Goal: Transaction & Acquisition: Purchase product/service

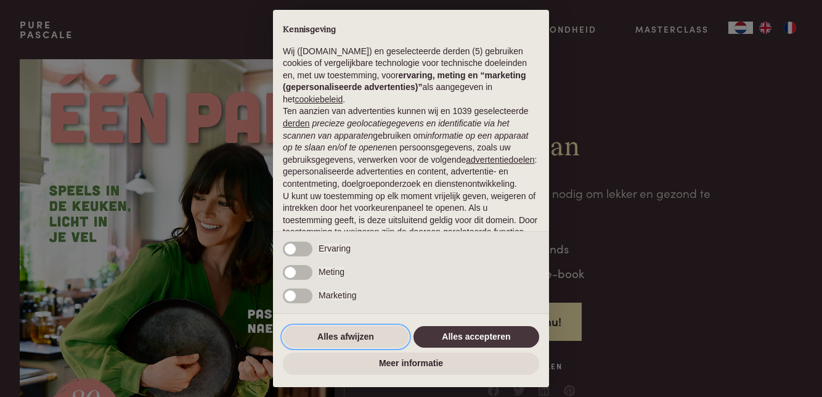
click at [349, 333] on button "Alles afwijzen" at bounding box center [346, 337] width 126 height 22
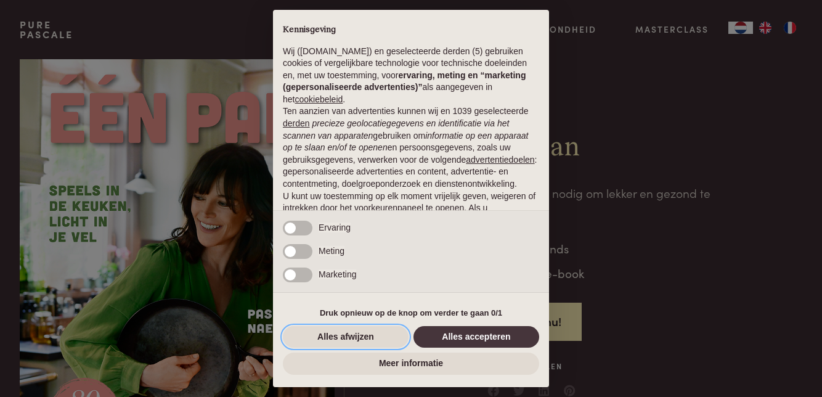
scroll to position [86, 0]
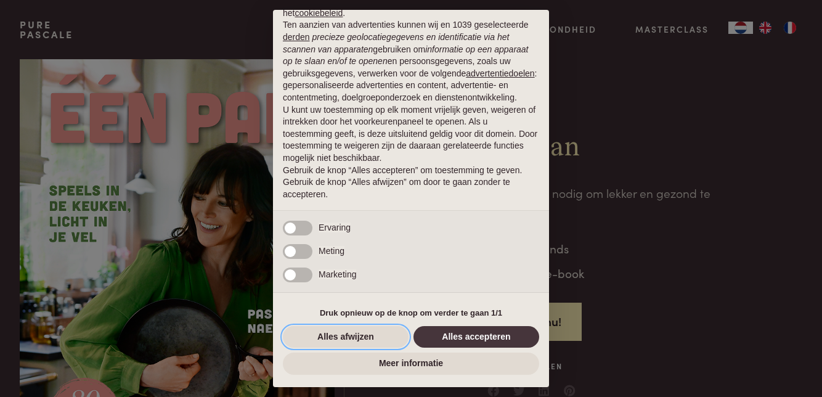
click at [340, 339] on button "Alles afwijzen" at bounding box center [346, 337] width 126 height 22
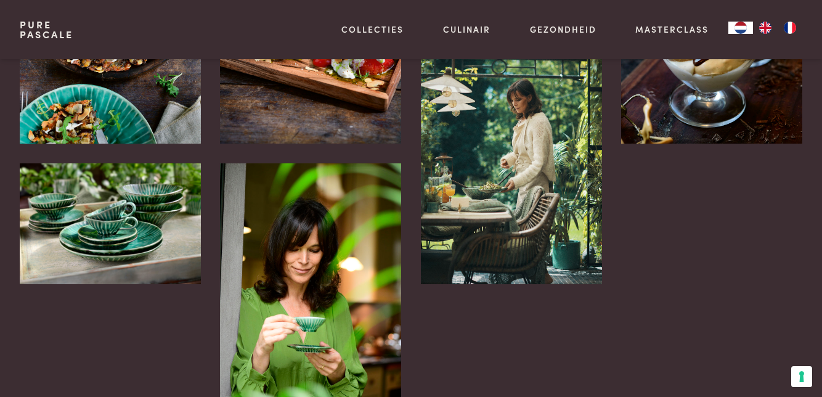
scroll to position [2692, 0]
click at [747, 142] on div at bounding box center [711, 153] width 181 height 562
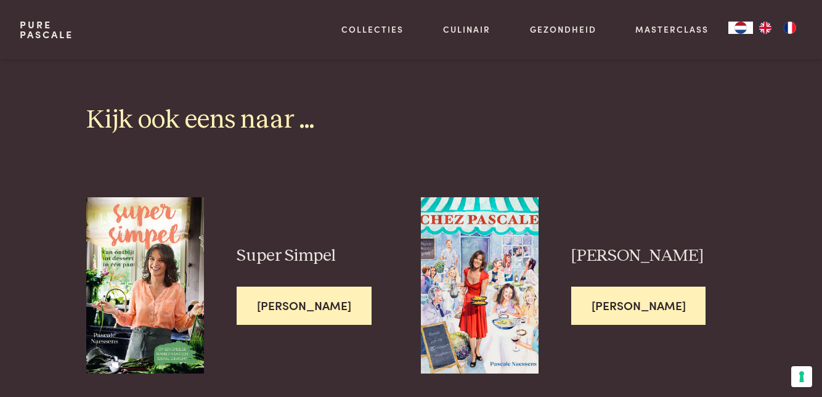
scroll to position [3088, 0]
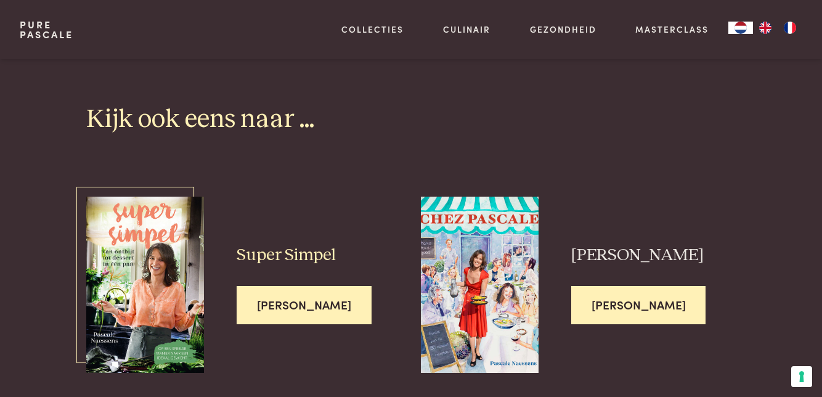
click at [291, 286] on span "Lees meer" at bounding box center [304, 305] width 135 height 39
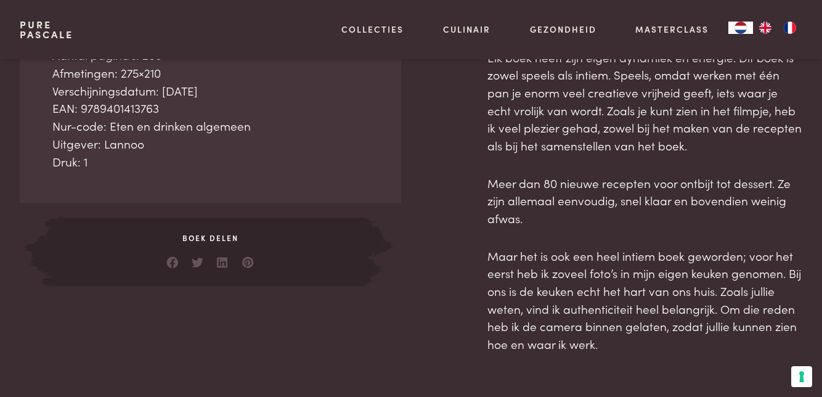
scroll to position [572, 0]
click at [461, 226] on div at bounding box center [444, 159] width 47 height 388
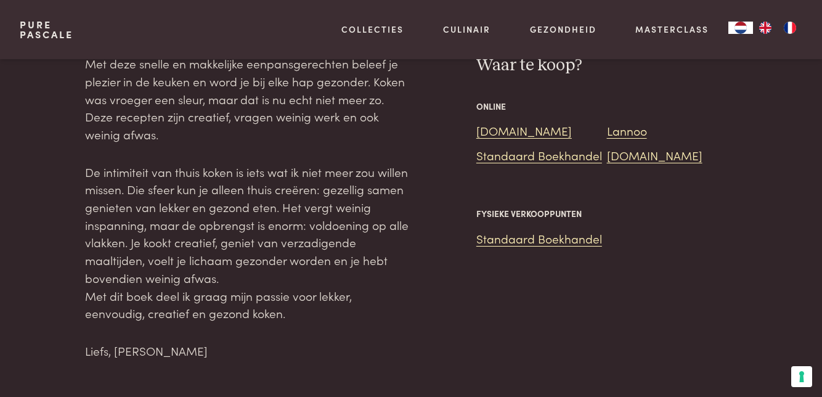
scroll to position [1057, 0]
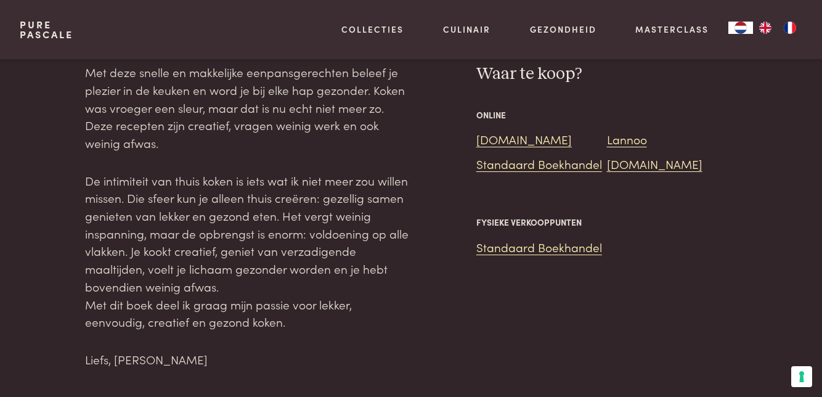
click at [367, 26] on link "Collecties" at bounding box center [372, 29] width 62 height 13
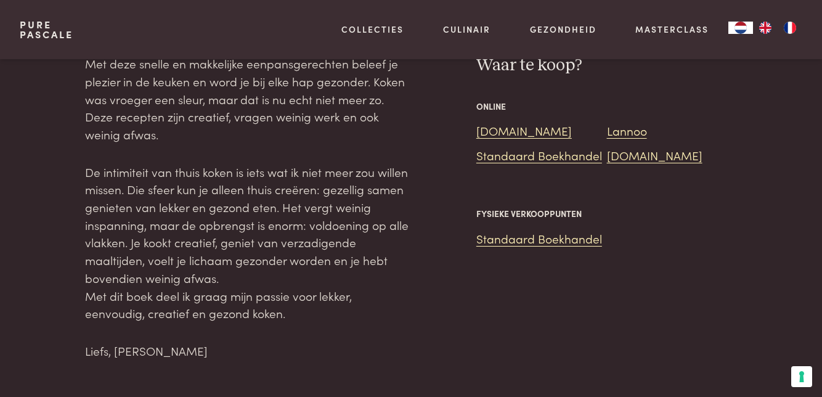
scroll to position [1109, 0]
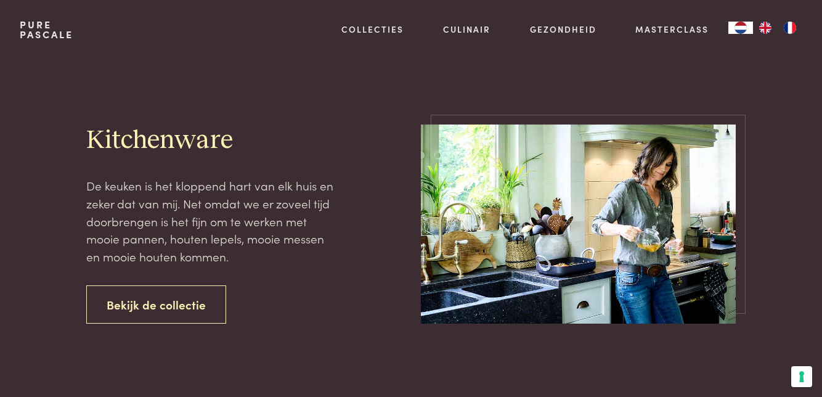
click at [171, 320] on link "Bekijk de collectie" at bounding box center [156, 304] width 140 height 39
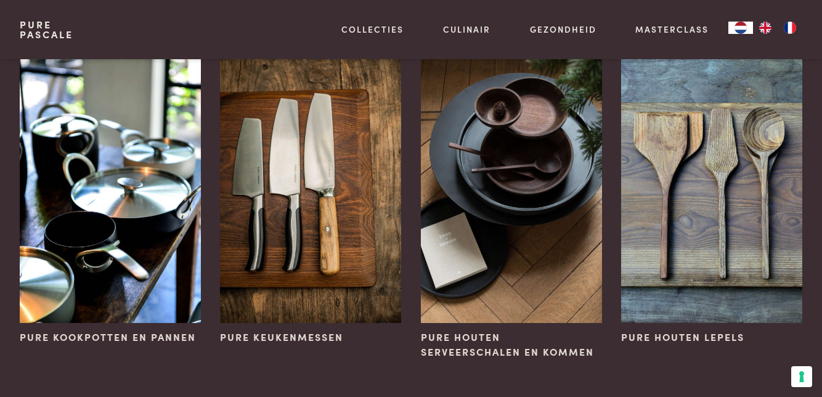
scroll to position [113, 0]
click at [121, 258] on img at bounding box center [110, 186] width 181 height 271
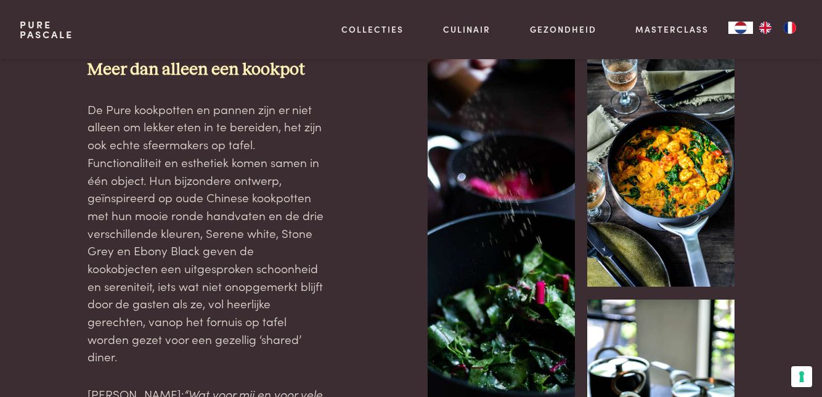
scroll to position [581, 0]
click at [45, 328] on div at bounding box center [37, 293] width 35 height 506
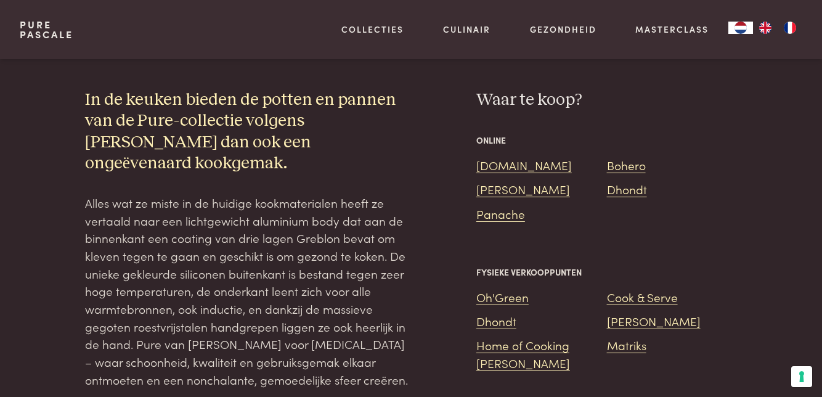
scroll to position [1169, 0]
click at [500, 156] on link "[DOMAIN_NAME]" at bounding box center [523, 164] width 95 height 17
